Goal: Information Seeking & Learning: Learn about a topic

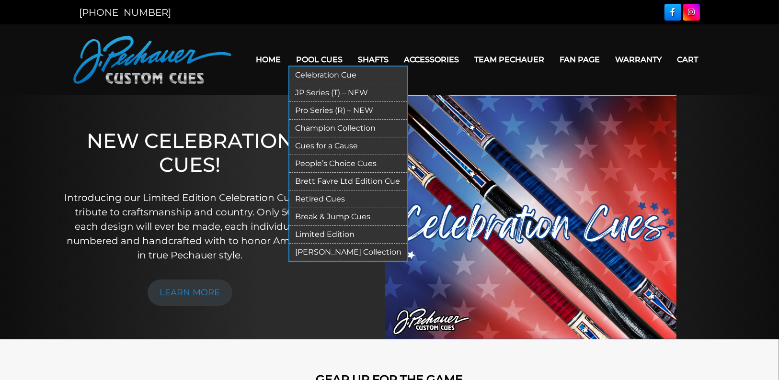
click at [334, 195] on link "Retired Cues" at bounding box center [348, 200] width 118 height 18
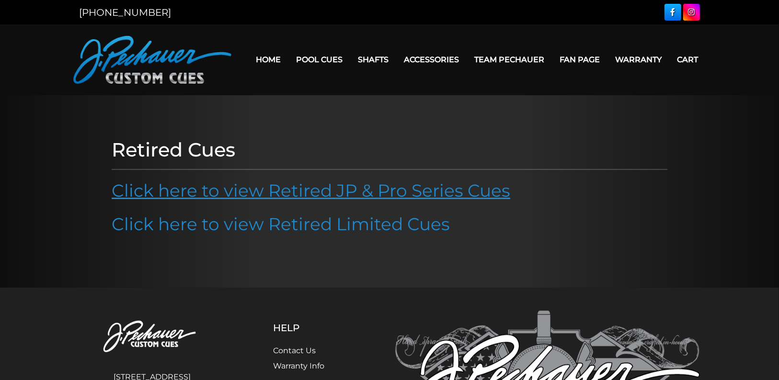
click at [334, 192] on link "Click here to view Retired JP & Pro Series Cues" at bounding box center [311, 190] width 398 height 21
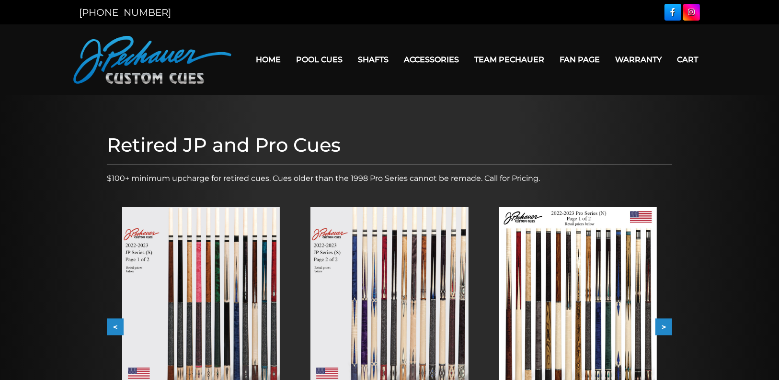
click at [108, 324] on button "<" at bounding box center [115, 327] width 17 height 17
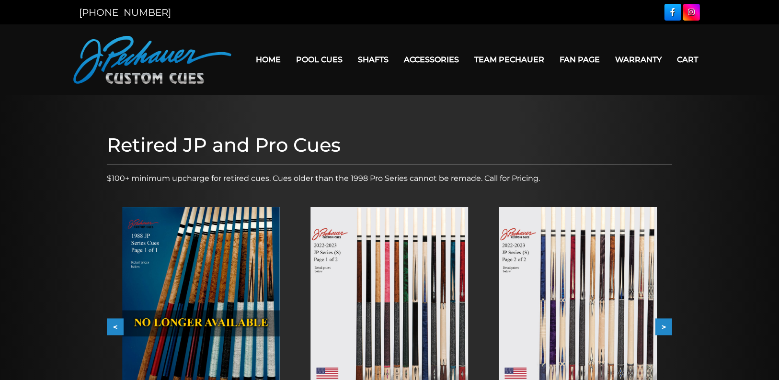
click at [108, 324] on button "<" at bounding box center [115, 327] width 17 height 17
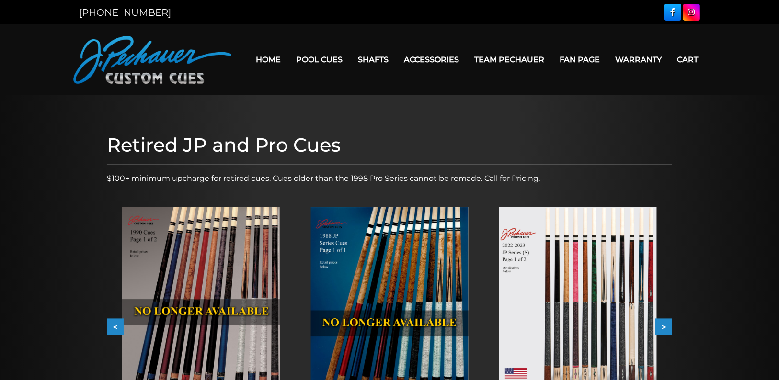
click at [108, 324] on button "<" at bounding box center [115, 327] width 17 height 17
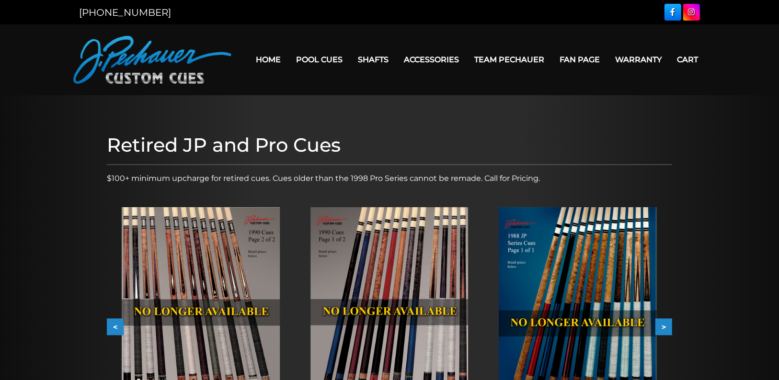
click at [108, 324] on button "<" at bounding box center [115, 327] width 17 height 17
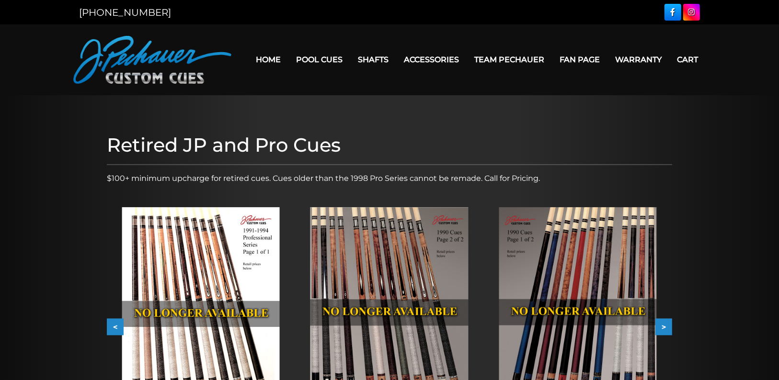
click at [108, 324] on button "<" at bounding box center [115, 327] width 17 height 17
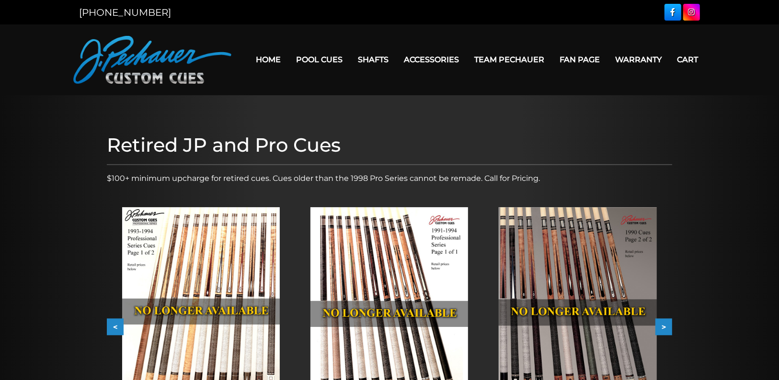
click at [108, 324] on button "<" at bounding box center [115, 327] width 17 height 17
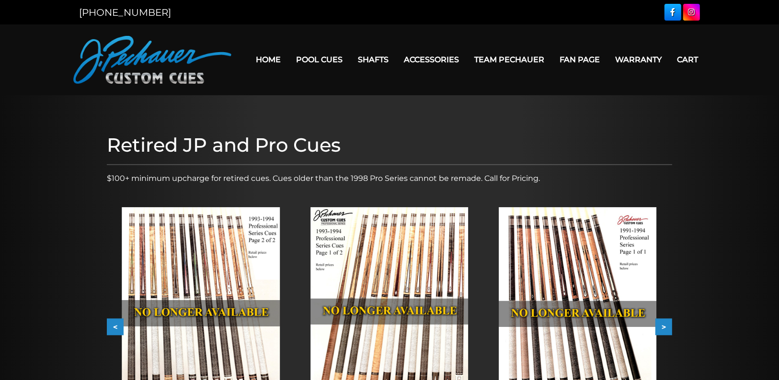
click at [108, 324] on button "<" at bounding box center [115, 327] width 17 height 17
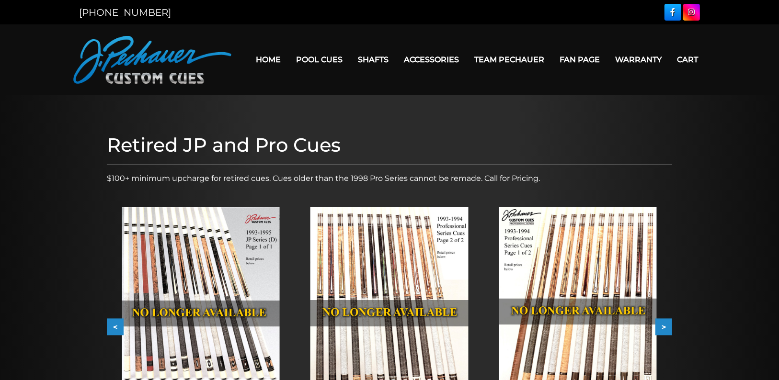
click at [108, 324] on button "<" at bounding box center [115, 327] width 17 height 17
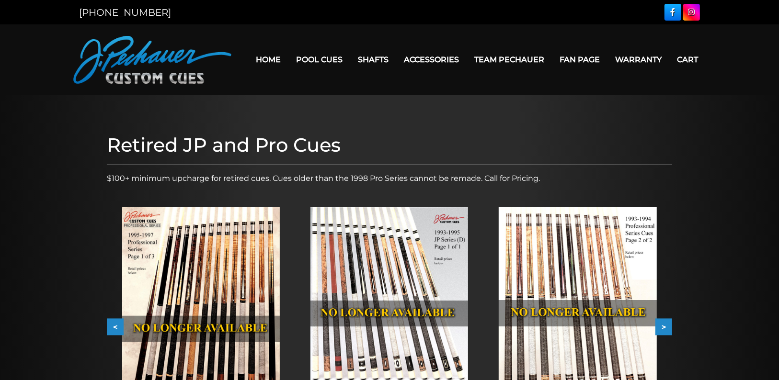
click at [108, 324] on button "<" at bounding box center [115, 327] width 17 height 17
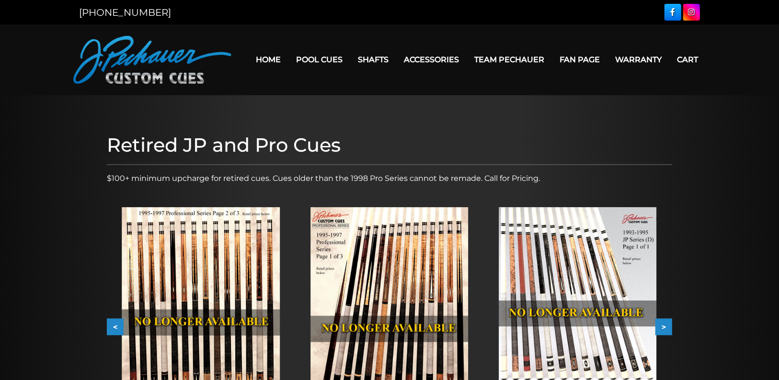
click at [108, 324] on button "<" at bounding box center [115, 327] width 17 height 17
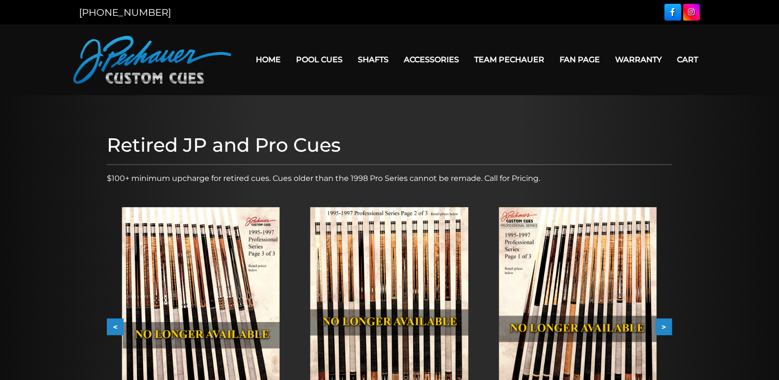
click at [223, 275] on img at bounding box center [201, 318] width 158 height 222
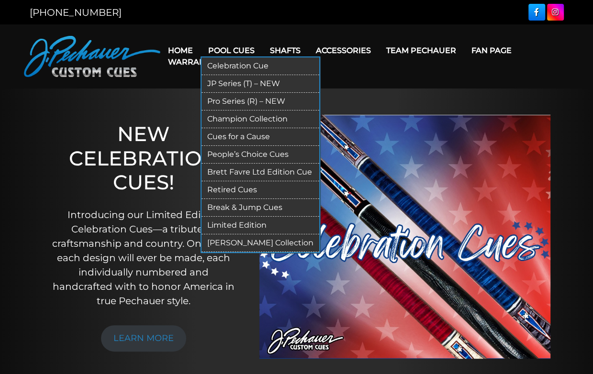
click at [233, 191] on link "Retired Cues" at bounding box center [261, 190] width 118 height 18
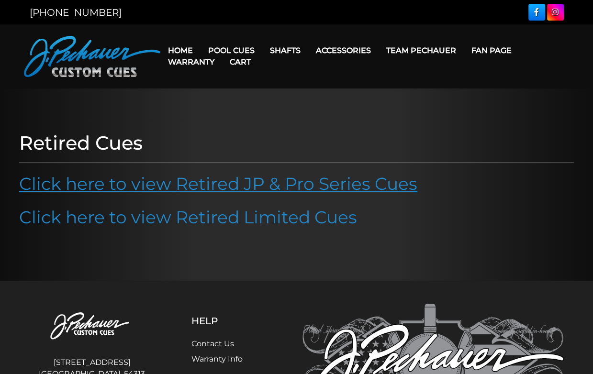
click at [212, 184] on link "Click here to view Retired JP & Pro Series Cues" at bounding box center [218, 183] width 398 height 21
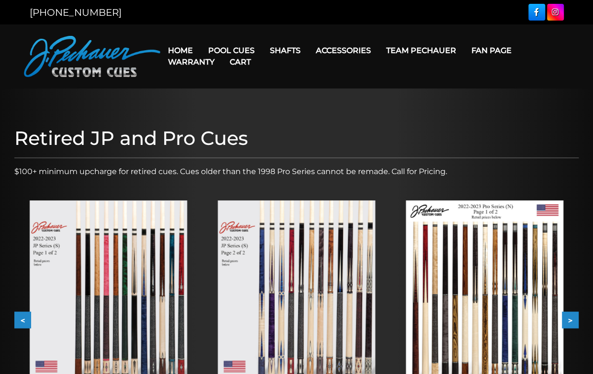
click at [14, 327] on button "<" at bounding box center [22, 320] width 17 height 17
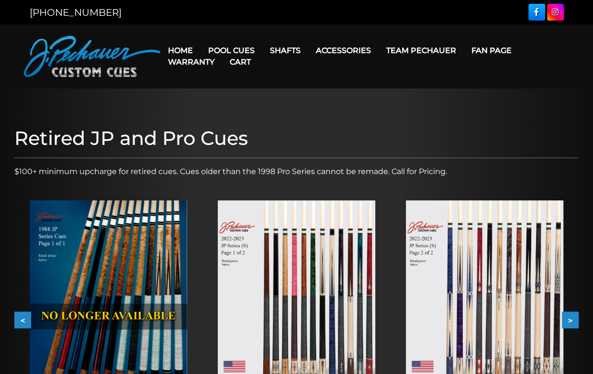
click at [14, 327] on button "<" at bounding box center [22, 320] width 17 height 17
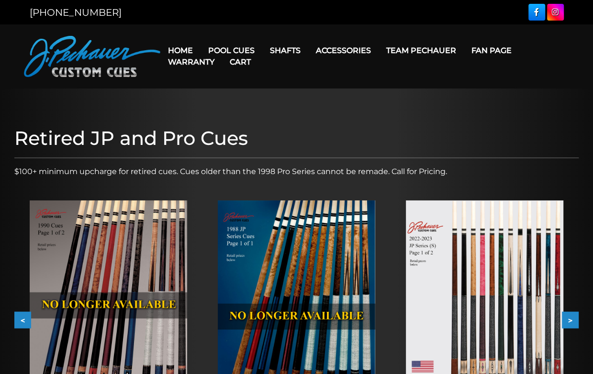
click at [14, 327] on button "<" at bounding box center [22, 320] width 17 height 17
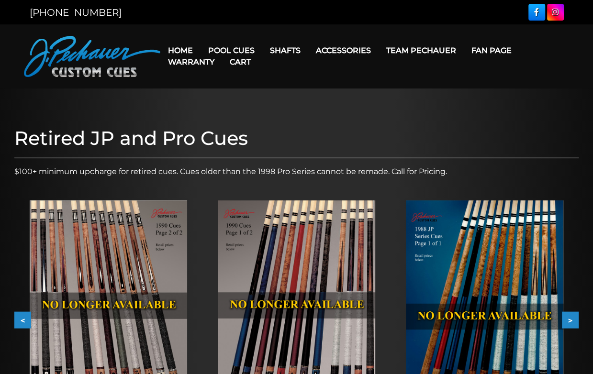
click at [14, 327] on button "<" at bounding box center [22, 320] width 17 height 17
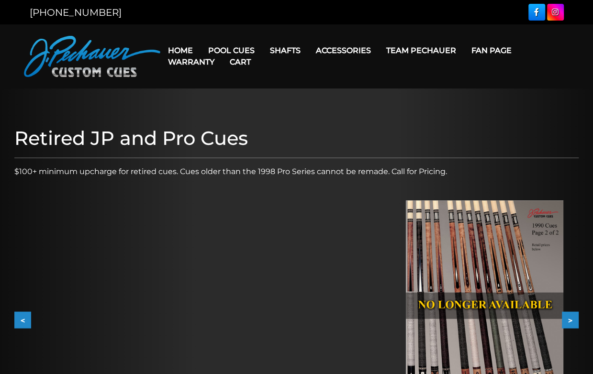
click at [14, 327] on button "<" at bounding box center [22, 320] width 17 height 17
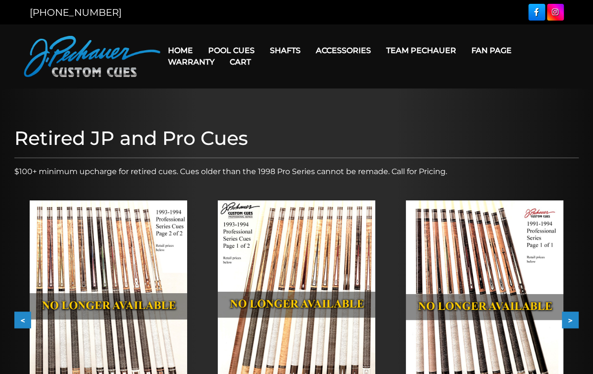
click at [21, 320] on button "<" at bounding box center [22, 320] width 17 height 17
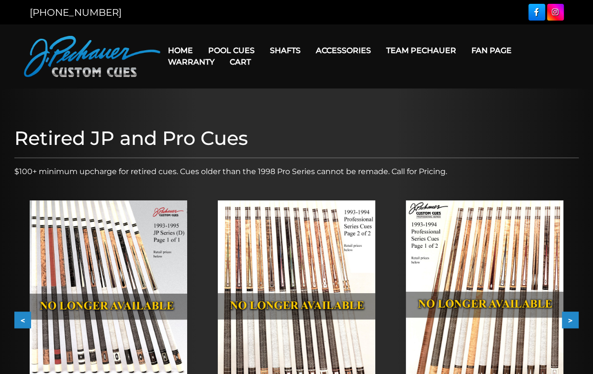
click at [21, 320] on button "<" at bounding box center [22, 320] width 17 height 17
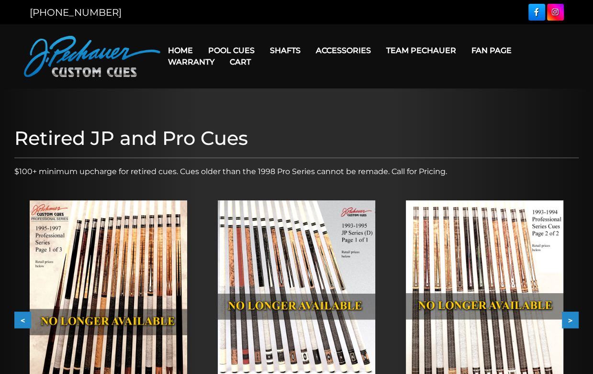
click at [21, 320] on button "<" at bounding box center [22, 320] width 17 height 17
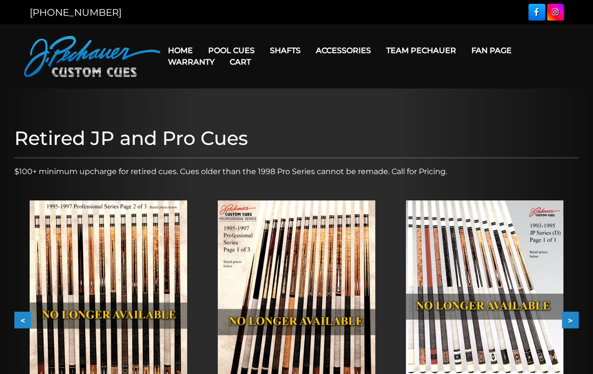
click at [21, 320] on button "<" at bounding box center [22, 320] width 17 height 17
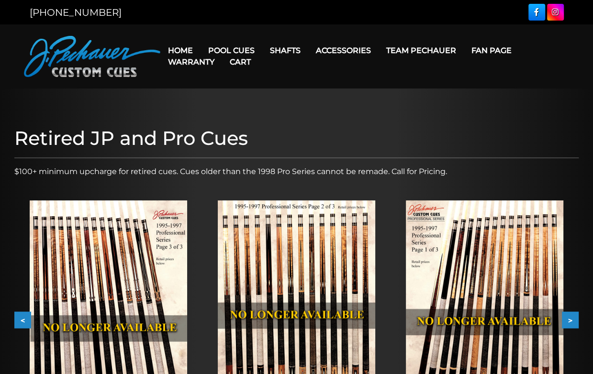
click at [98, 286] on img at bounding box center [109, 312] width 158 height 222
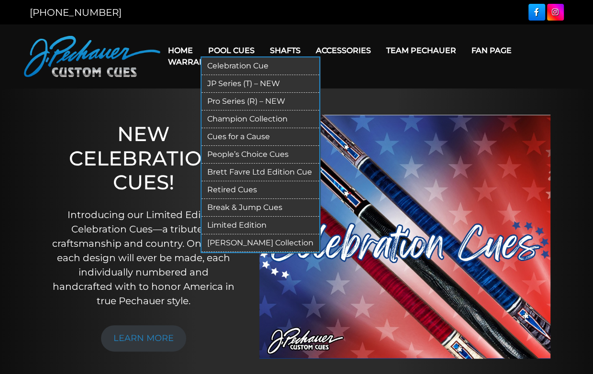
click at [232, 187] on link "Retired Cues" at bounding box center [261, 190] width 118 height 18
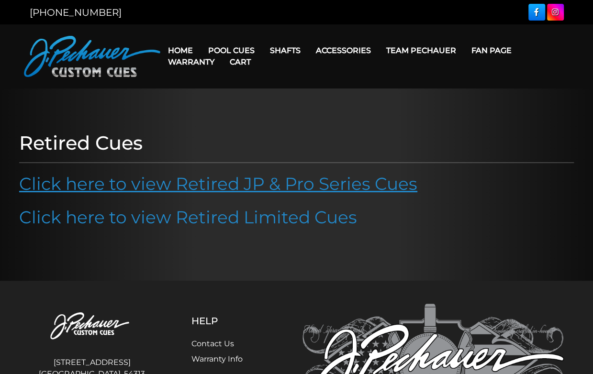
click at [226, 188] on link "Click here to view Retired JP & Pro Series Cues" at bounding box center [218, 183] width 398 height 21
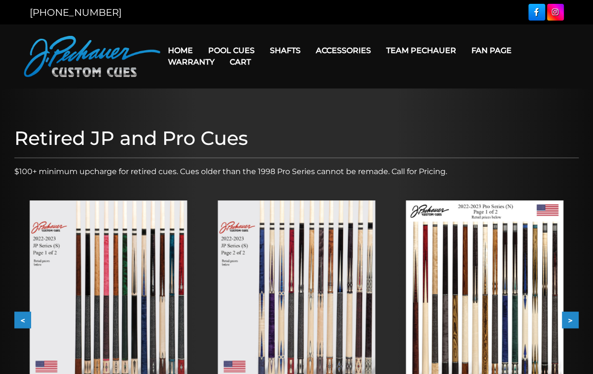
click at [22, 322] on button "<" at bounding box center [22, 320] width 17 height 17
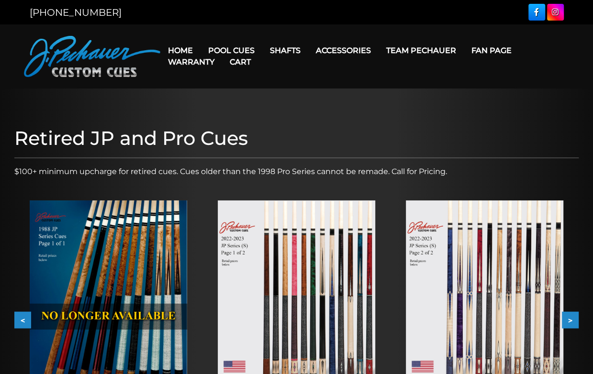
click at [22, 322] on button "<" at bounding box center [22, 320] width 17 height 17
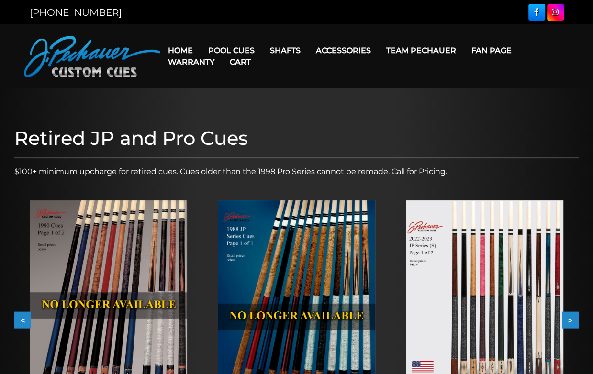
click at [22, 322] on button "<" at bounding box center [22, 320] width 17 height 17
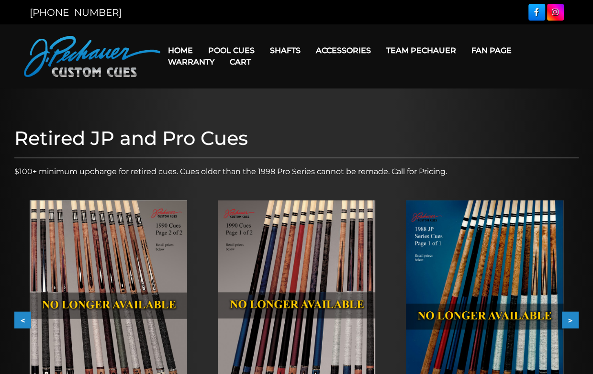
click at [22, 322] on button "<" at bounding box center [22, 320] width 17 height 17
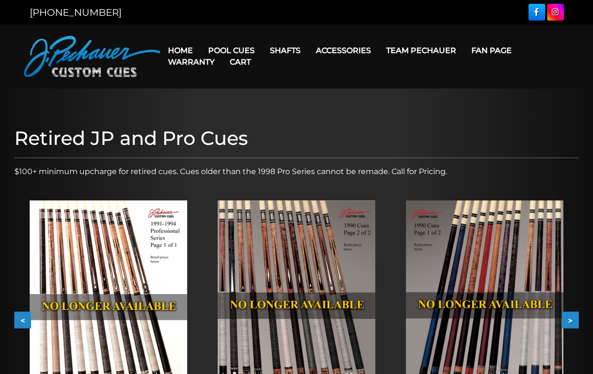
click at [22, 322] on button "<" at bounding box center [22, 320] width 17 height 17
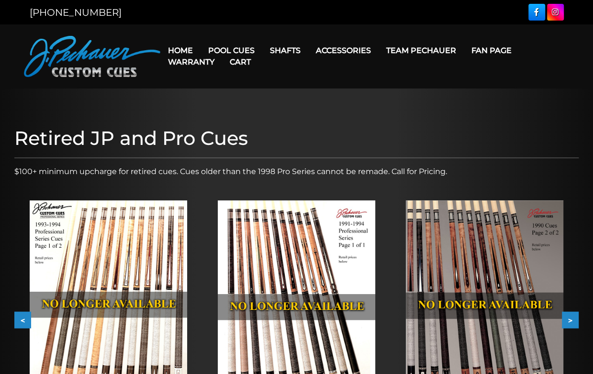
click at [22, 322] on button "<" at bounding box center [22, 320] width 17 height 17
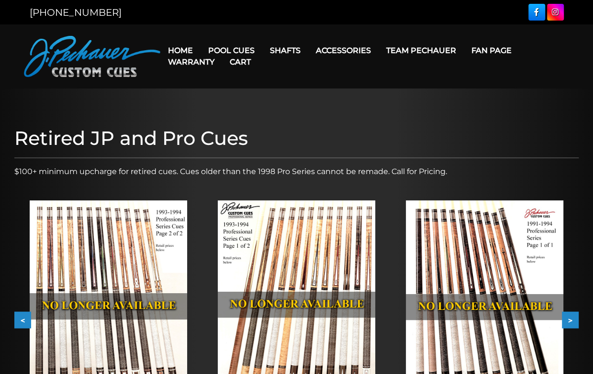
click at [22, 322] on button "<" at bounding box center [22, 320] width 17 height 17
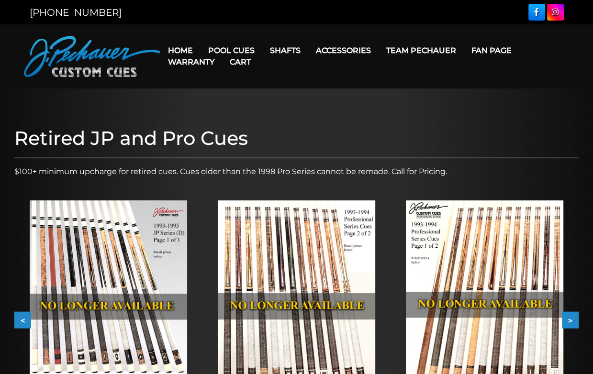
click at [27, 319] on button "<" at bounding box center [22, 320] width 17 height 17
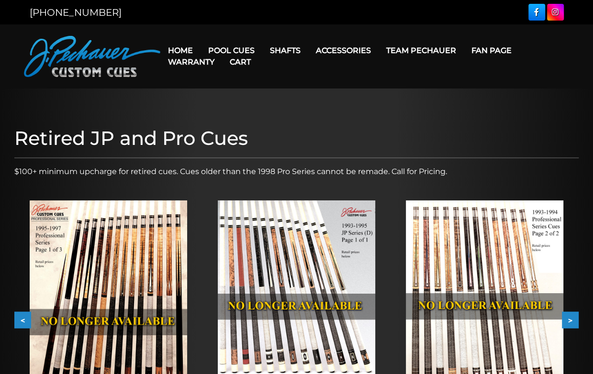
click at [574, 317] on button ">" at bounding box center [570, 320] width 17 height 17
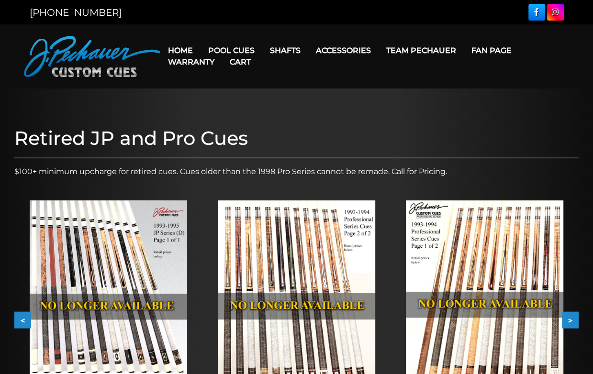
click at [574, 317] on button ">" at bounding box center [570, 320] width 17 height 17
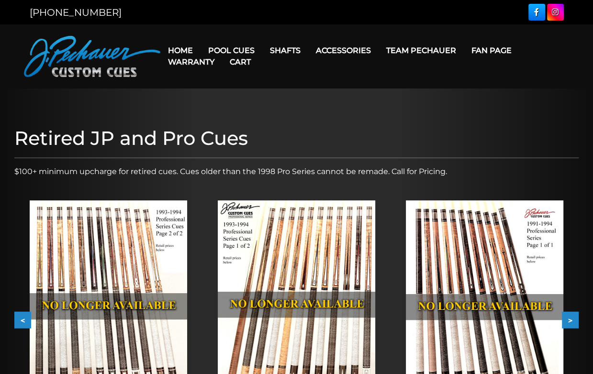
click at [574, 317] on button ">" at bounding box center [570, 320] width 17 height 17
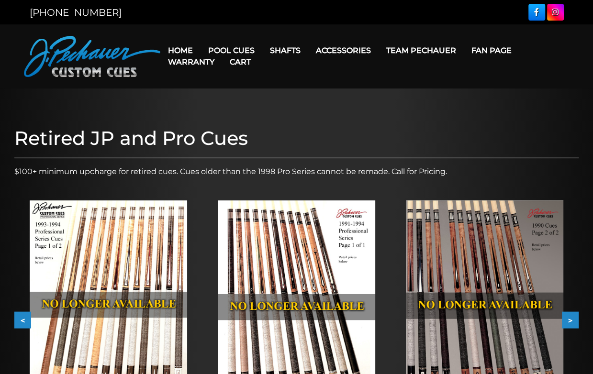
click at [574, 317] on button ">" at bounding box center [570, 320] width 17 height 17
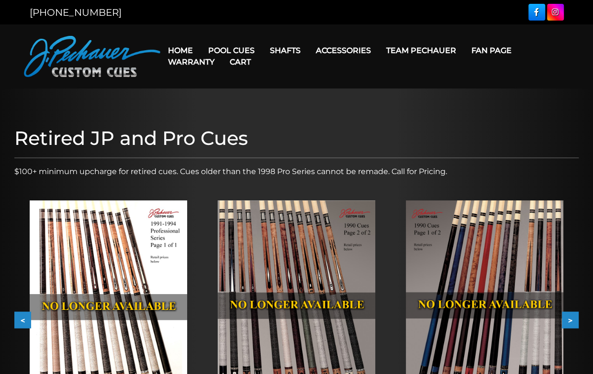
click at [574, 317] on button ">" at bounding box center [570, 320] width 17 height 17
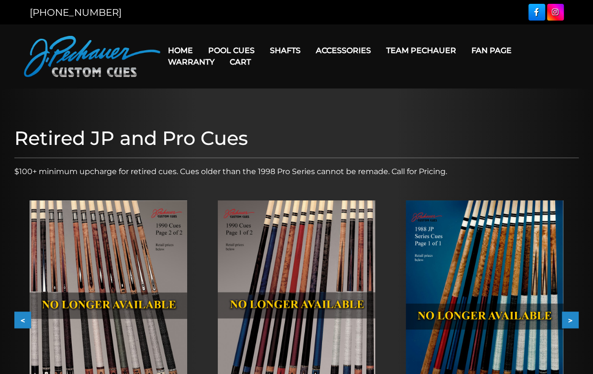
click at [574, 317] on button ">" at bounding box center [570, 320] width 17 height 17
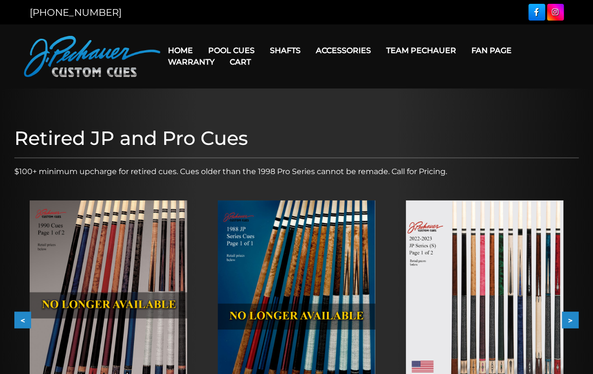
click at [574, 317] on button ">" at bounding box center [570, 320] width 17 height 17
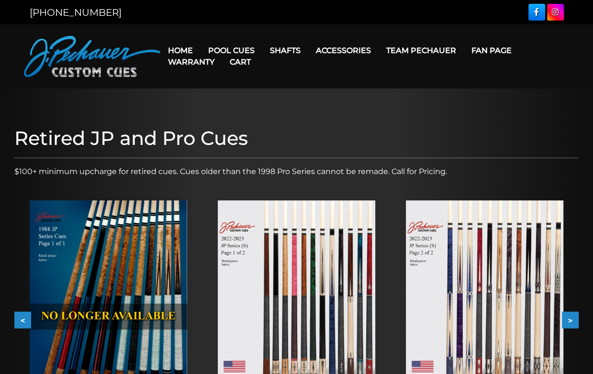
click at [574, 317] on button ">" at bounding box center [570, 320] width 17 height 17
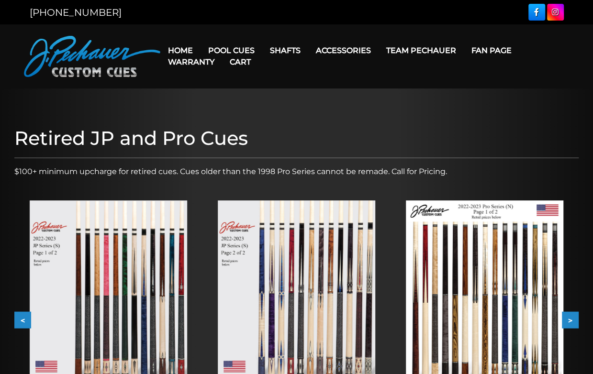
click at [21, 323] on button "<" at bounding box center [22, 320] width 17 height 17
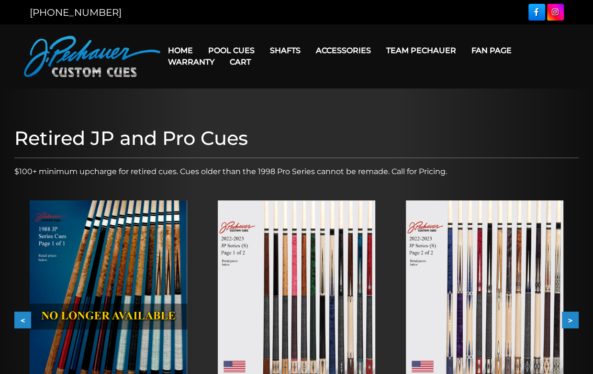
click at [21, 323] on button "<" at bounding box center [22, 320] width 17 height 17
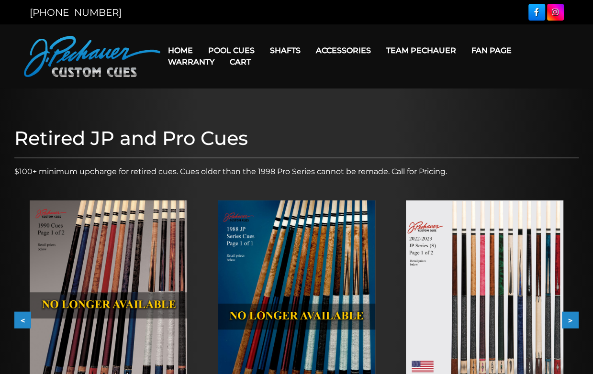
click at [21, 323] on button "<" at bounding box center [22, 320] width 17 height 17
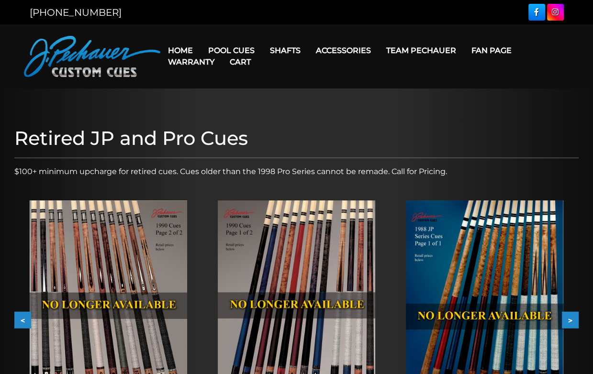
click at [21, 323] on button "<" at bounding box center [22, 320] width 17 height 17
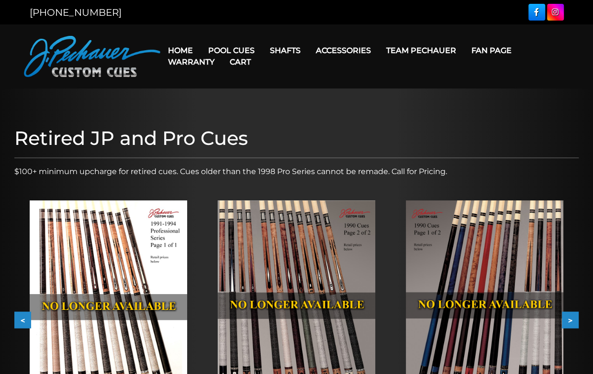
click at [21, 323] on button "<" at bounding box center [22, 320] width 17 height 17
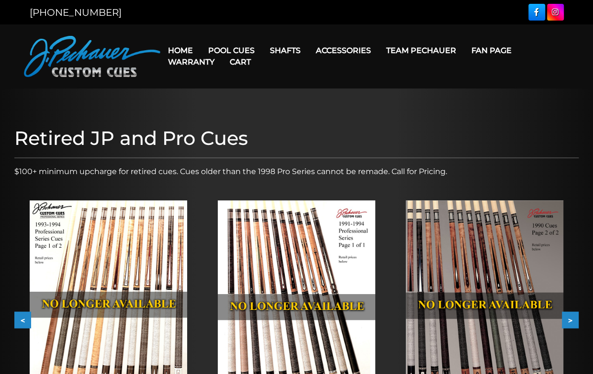
click at [21, 323] on button "<" at bounding box center [22, 320] width 17 height 17
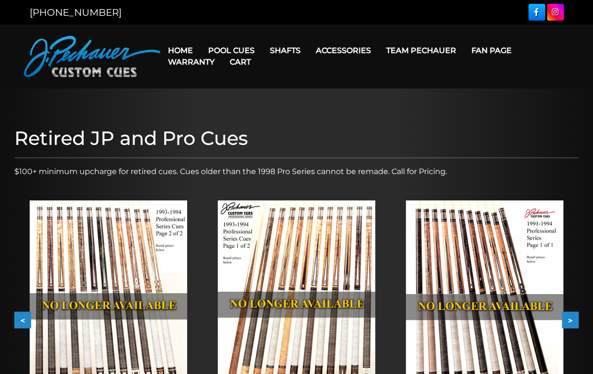
click at [21, 323] on button "<" at bounding box center [22, 320] width 17 height 17
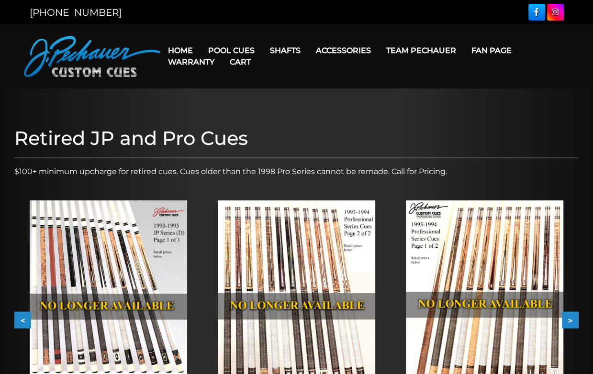
click at [21, 323] on button "<" at bounding box center [22, 320] width 17 height 17
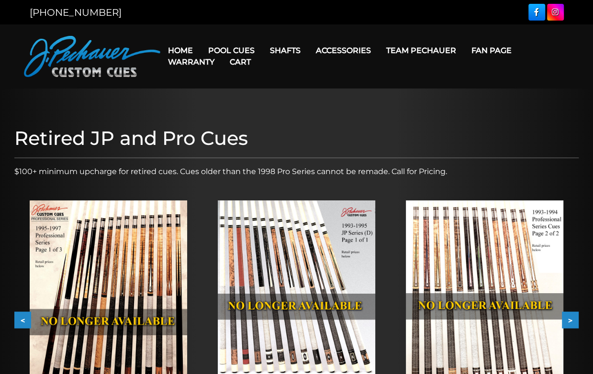
click at [21, 323] on button "<" at bounding box center [22, 320] width 17 height 17
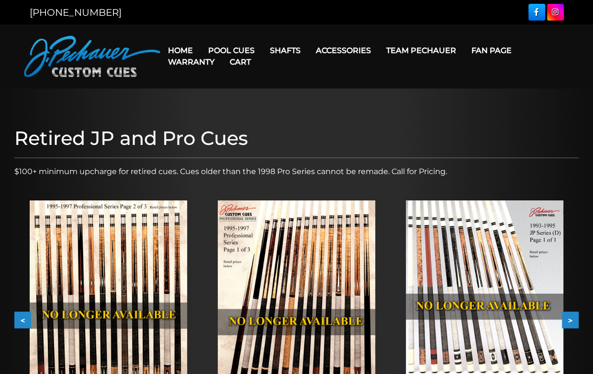
click at [23, 324] on button "<" at bounding box center [22, 320] width 17 height 17
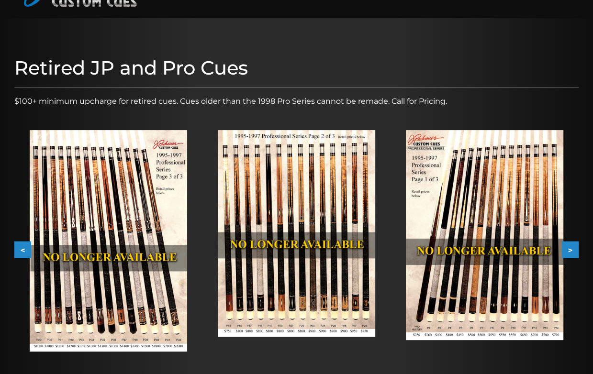
scroll to position [75, 0]
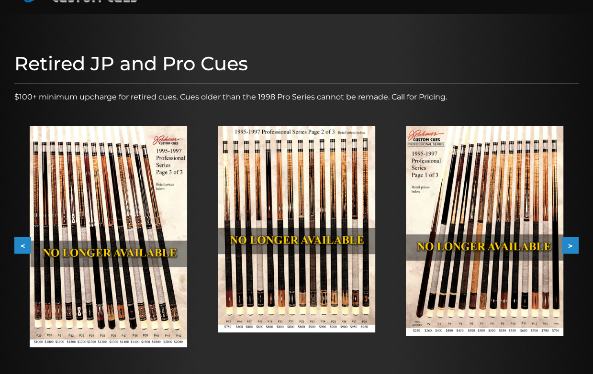
click at [575, 247] on button ">" at bounding box center [570, 246] width 17 height 17
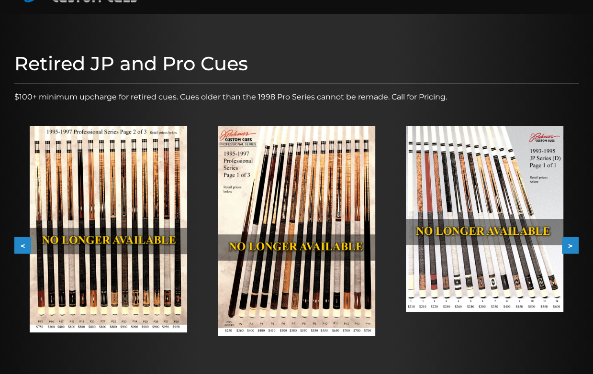
click at [575, 247] on button ">" at bounding box center [570, 246] width 17 height 17
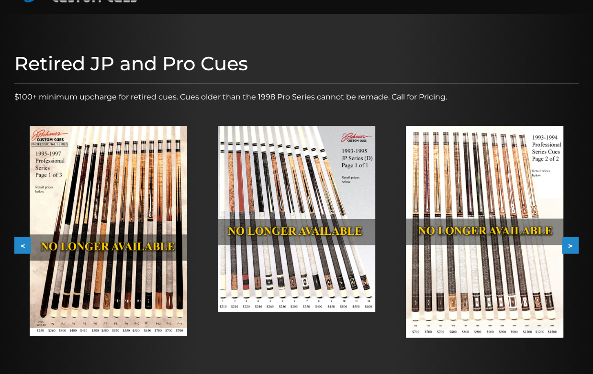
click at [575, 247] on button ">" at bounding box center [570, 246] width 17 height 17
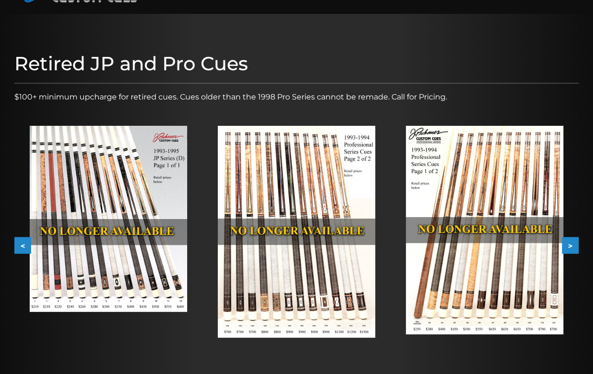
click at [575, 247] on button ">" at bounding box center [570, 246] width 17 height 17
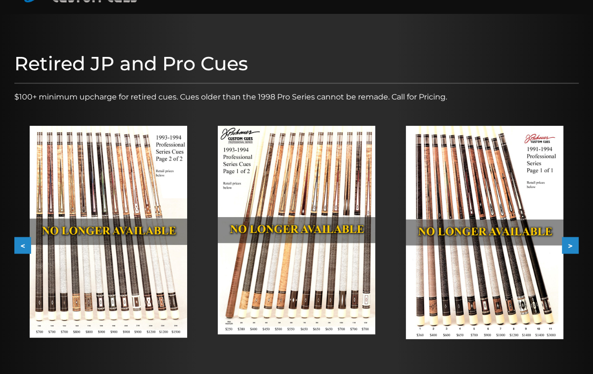
click at [575, 247] on button ">" at bounding box center [570, 246] width 17 height 17
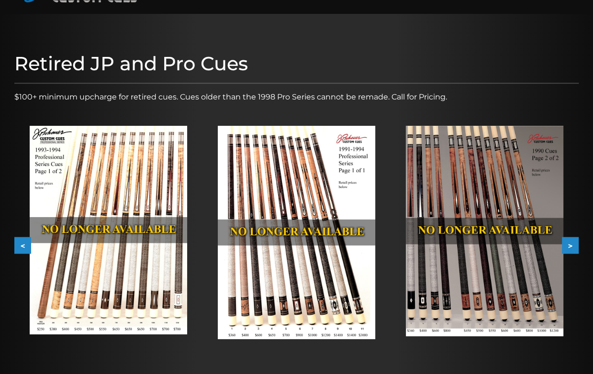
click at [575, 247] on button ">" at bounding box center [570, 246] width 17 height 17
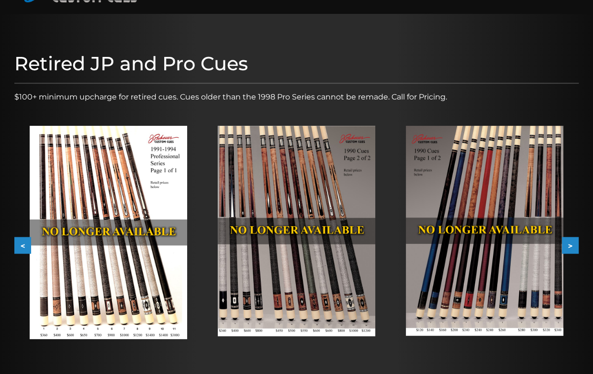
click at [575, 247] on button ">" at bounding box center [570, 246] width 17 height 17
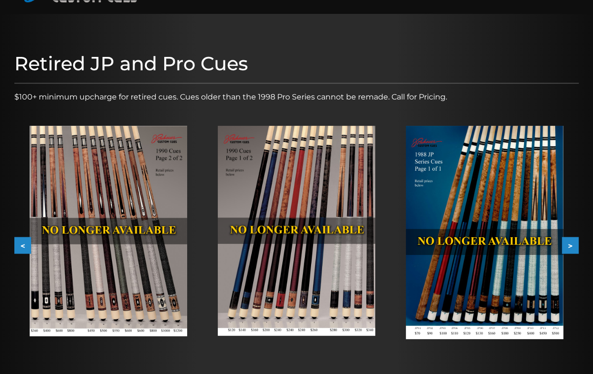
click at [575, 247] on button ">" at bounding box center [570, 246] width 17 height 17
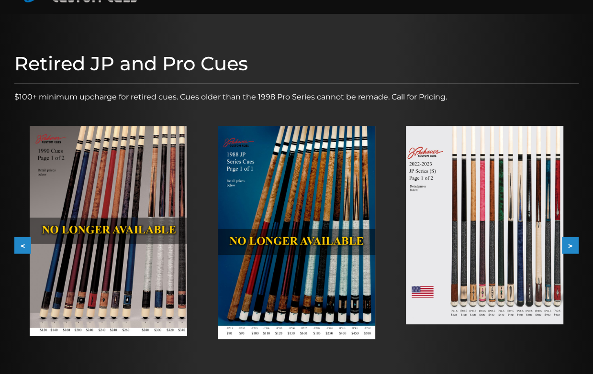
click at [19, 244] on button "<" at bounding box center [22, 246] width 17 height 17
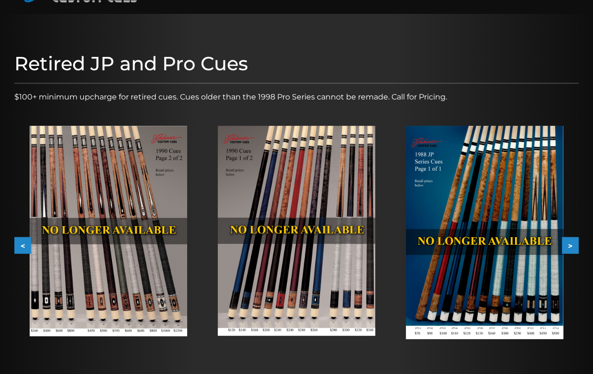
click at [19, 244] on button "<" at bounding box center [22, 246] width 17 height 17
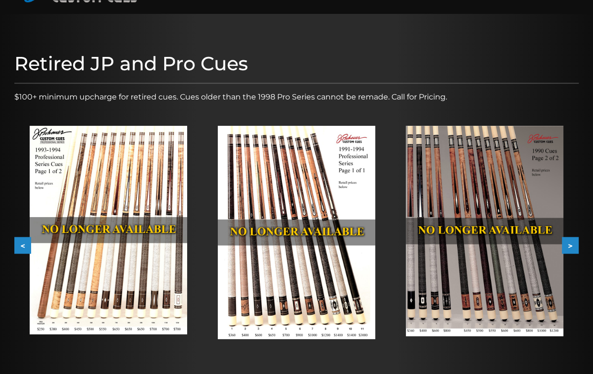
click at [19, 244] on button "<" at bounding box center [22, 246] width 17 height 17
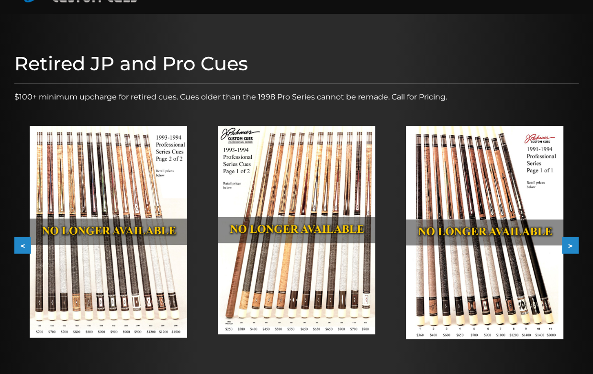
click at [19, 244] on button "<" at bounding box center [22, 246] width 17 height 17
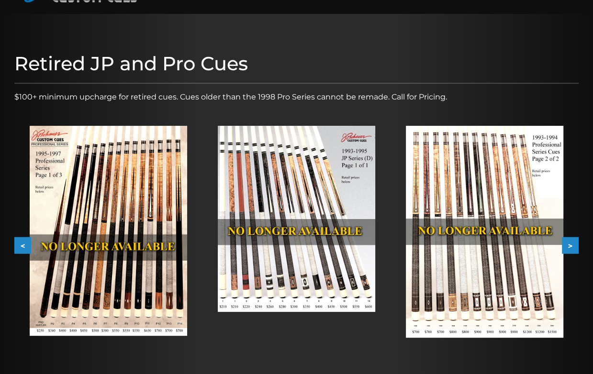
click at [20, 244] on button "<" at bounding box center [22, 246] width 17 height 17
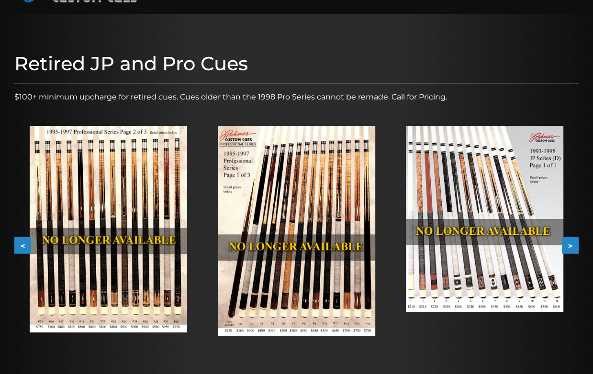
click at [20, 244] on button "<" at bounding box center [22, 246] width 17 height 17
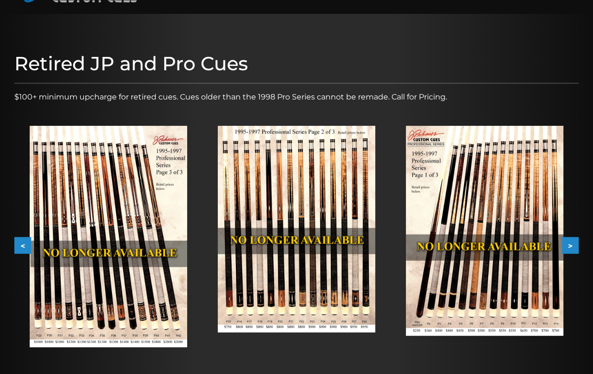
click at [20, 244] on button "<" at bounding box center [22, 246] width 17 height 17
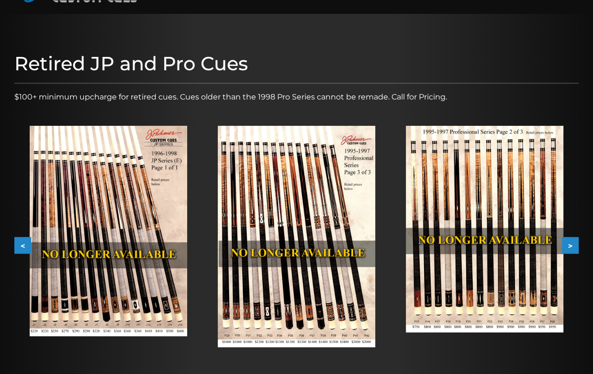
click at [304, 185] on img at bounding box center [297, 237] width 158 height 222
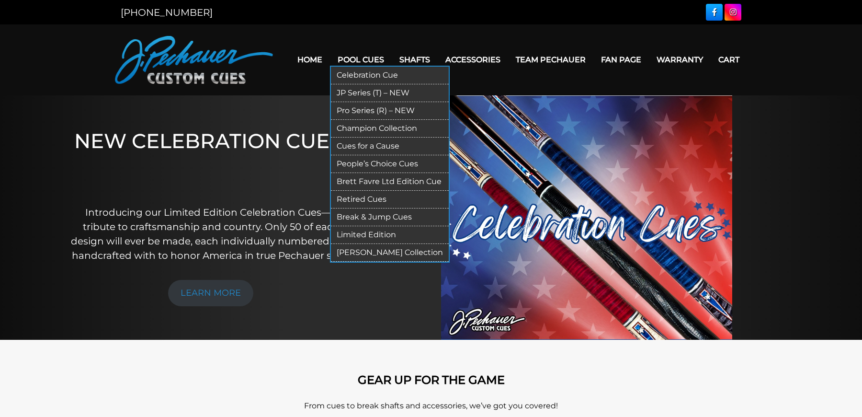
click at [362, 200] on link "Retired Cues" at bounding box center [390, 200] width 118 height 18
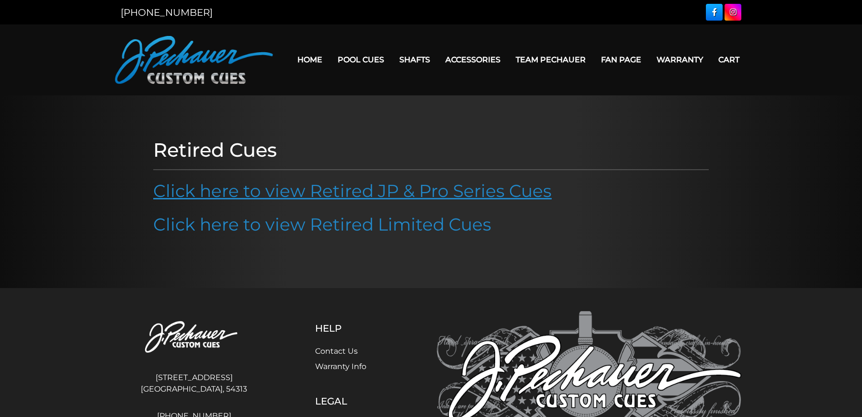
click at [363, 196] on link "Click here to view Retired JP & Pro Series Cues" at bounding box center [352, 190] width 398 height 21
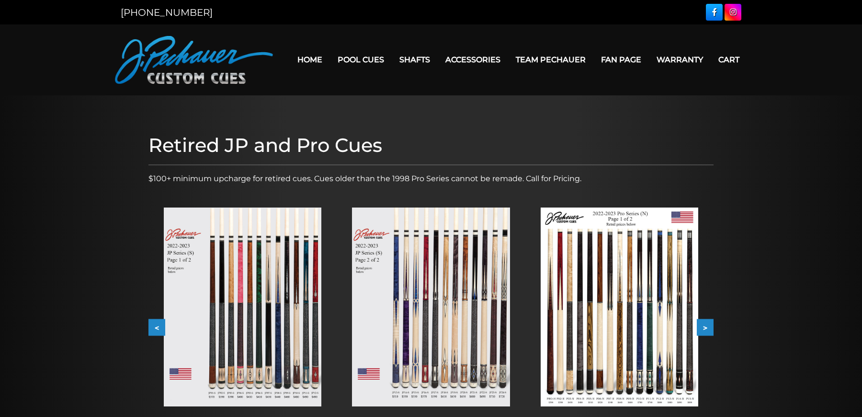
click at [148, 329] on button "<" at bounding box center [156, 327] width 17 height 17
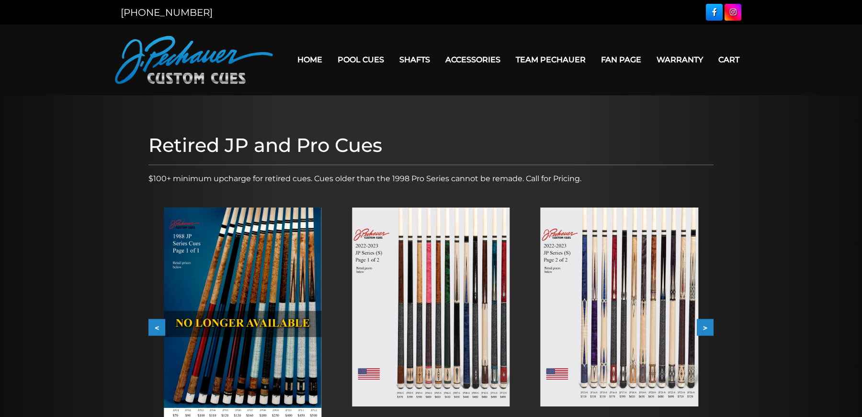
click at [148, 329] on button "<" at bounding box center [156, 327] width 17 height 17
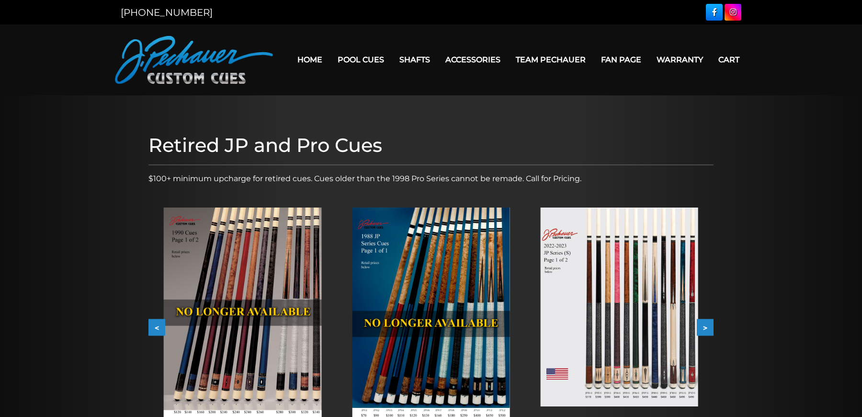
click at [148, 329] on button "<" at bounding box center [156, 327] width 17 height 17
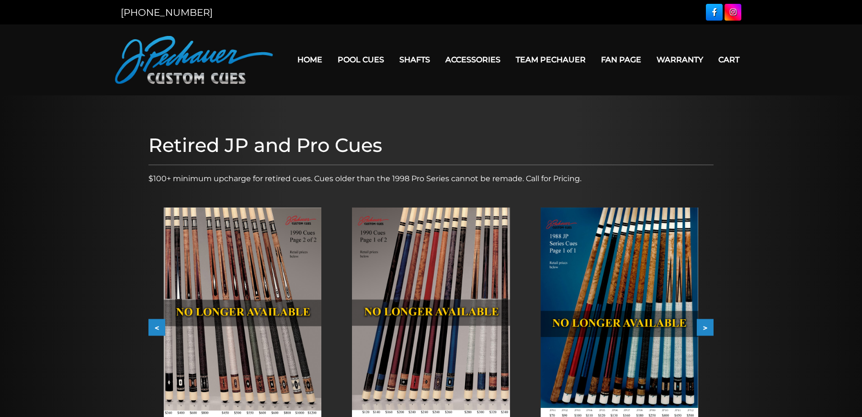
click at [148, 329] on button "<" at bounding box center [156, 327] width 17 height 17
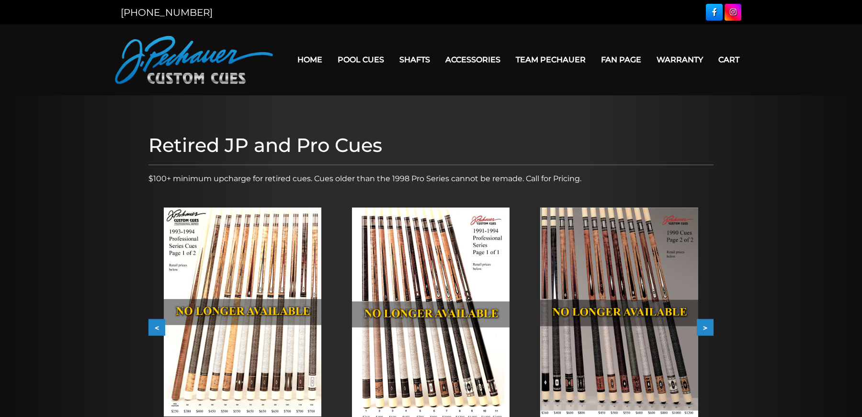
click at [148, 329] on button "<" at bounding box center [156, 327] width 17 height 17
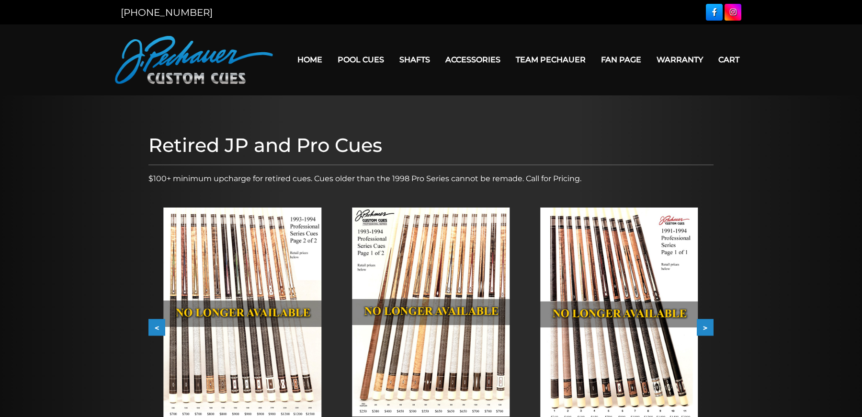
click at [152, 326] on button "<" at bounding box center [156, 327] width 17 height 17
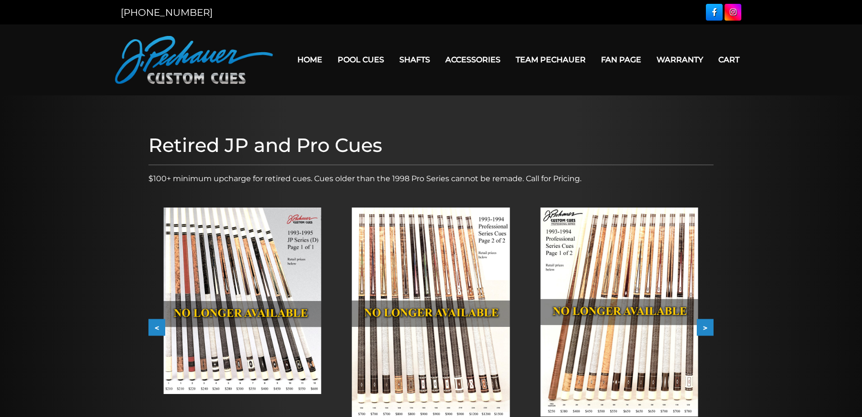
click at [152, 326] on button "<" at bounding box center [156, 327] width 17 height 17
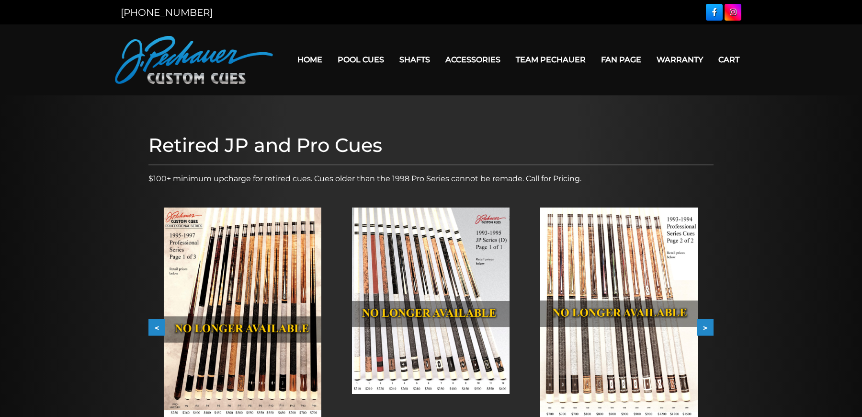
click at [152, 326] on button "<" at bounding box center [156, 327] width 17 height 17
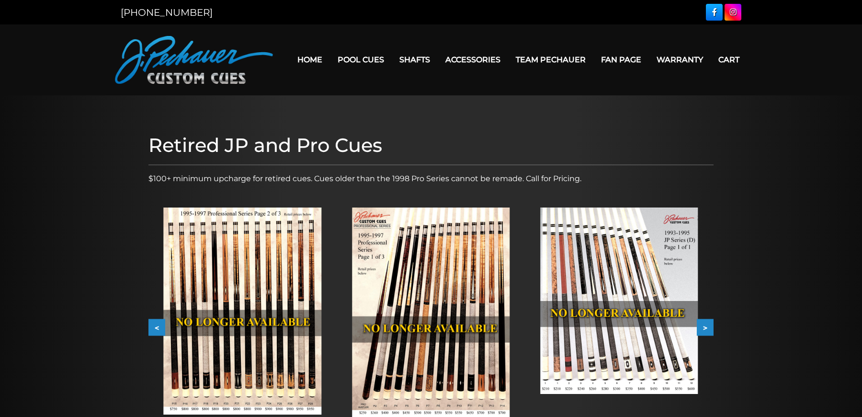
click at [152, 325] on button "<" at bounding box center [156, 327] width 17 height 17
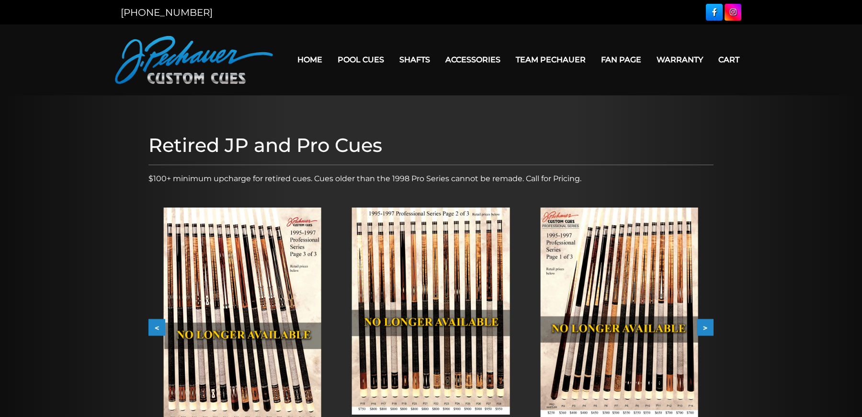
click at [238, 301] on img at bounding box center [243, 318] width 158 height 222
